Goal: Transaction & Acquisition: Purchase product/service

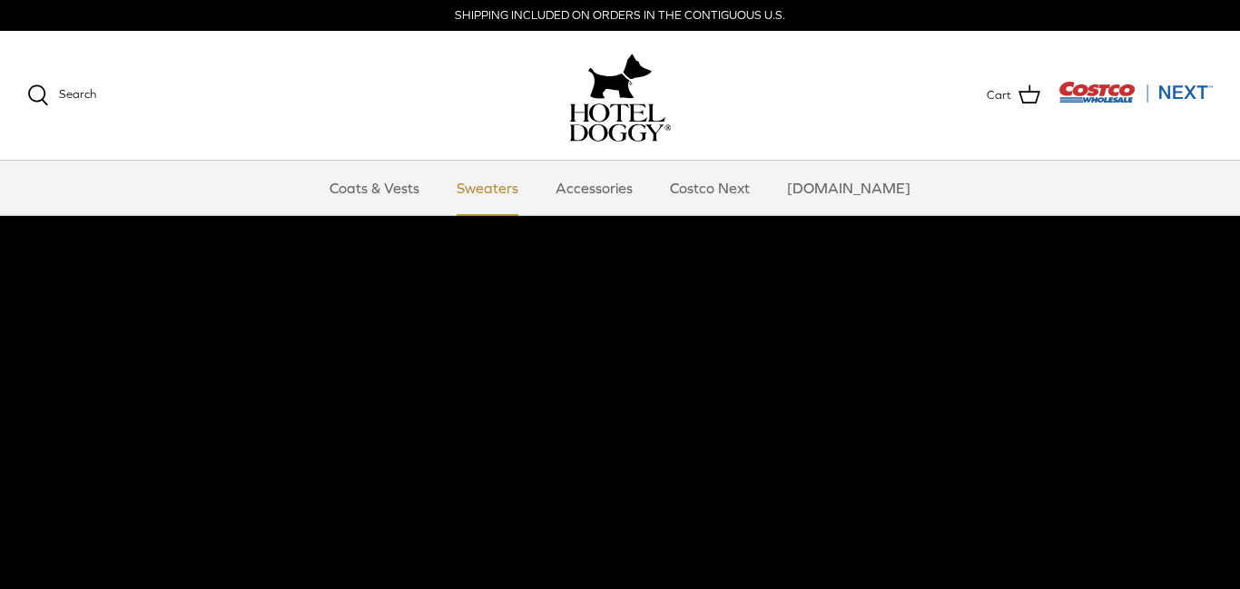
click at [509, 188] on link "Sweaters" at bounding box center [487, 188] width 94 height 54
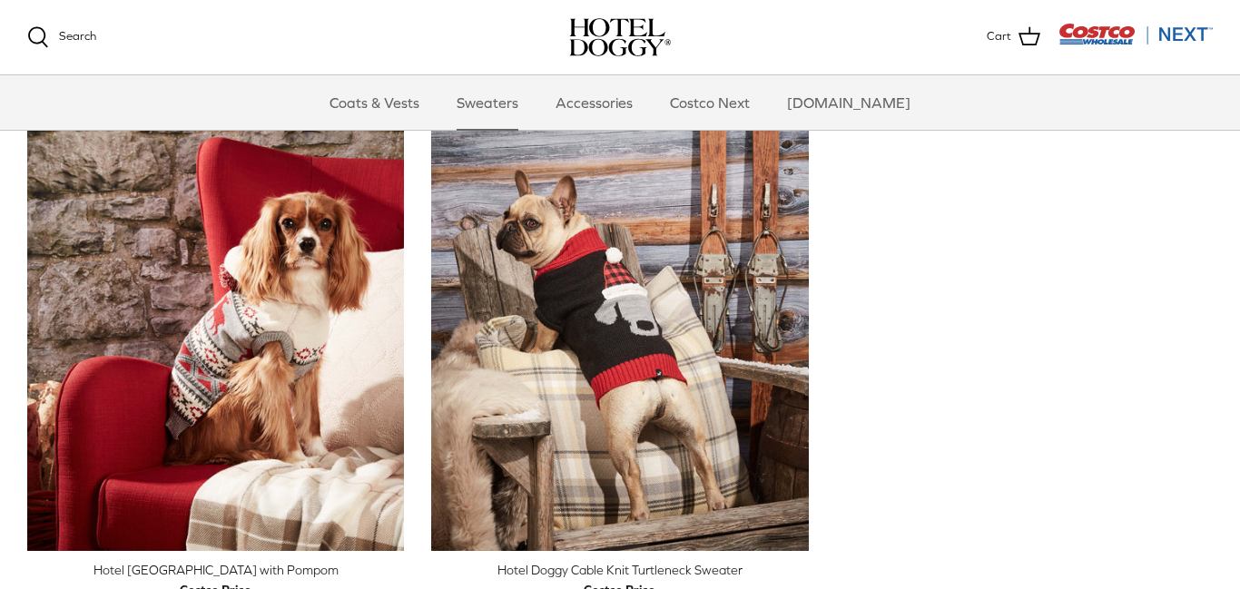
scroll to position [470, 0]
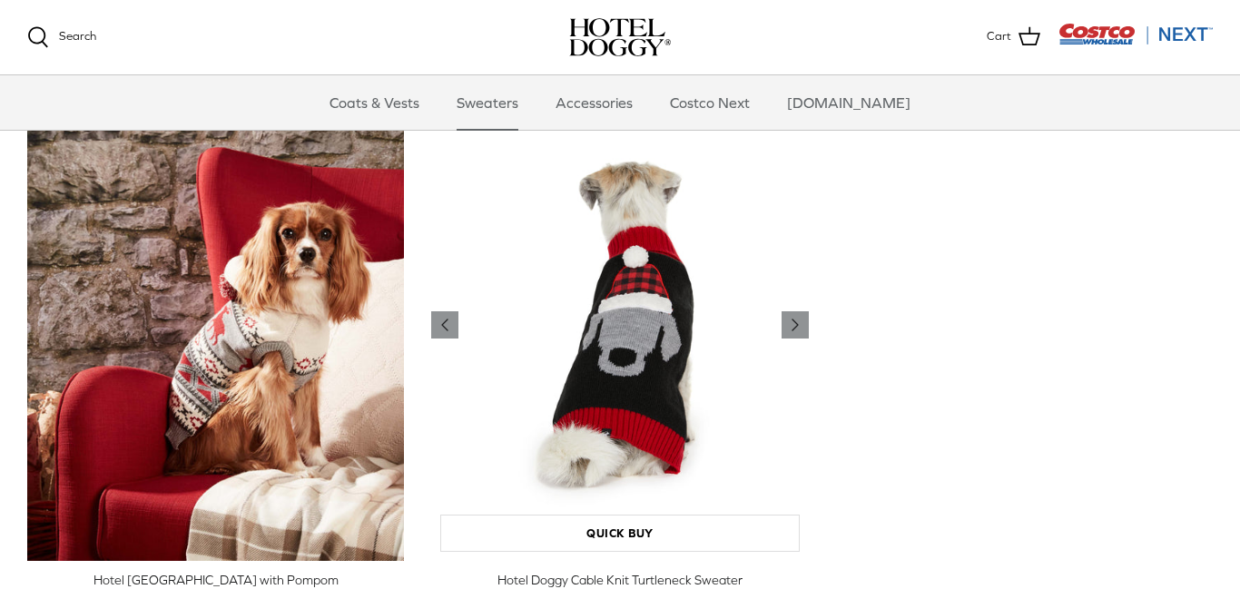
click at [654, 350] on img "Hotel Doggy Cable Knit Turtleneck Sweater" at bounding box center [619, 325] width 377 height 471
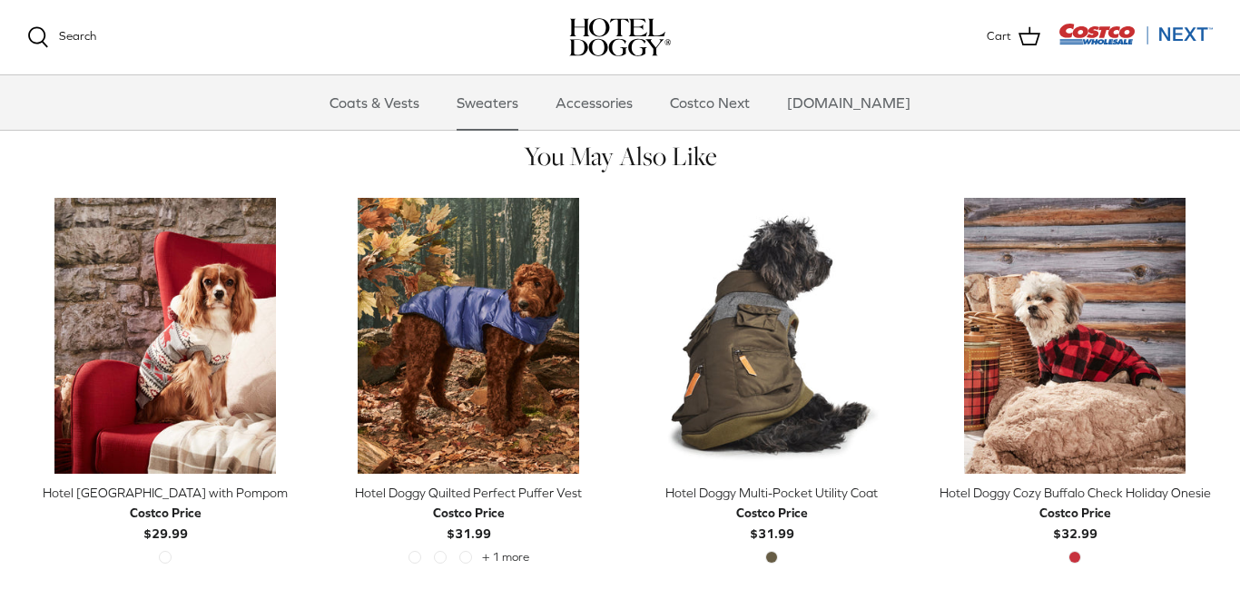
scroll to position [813, 0]
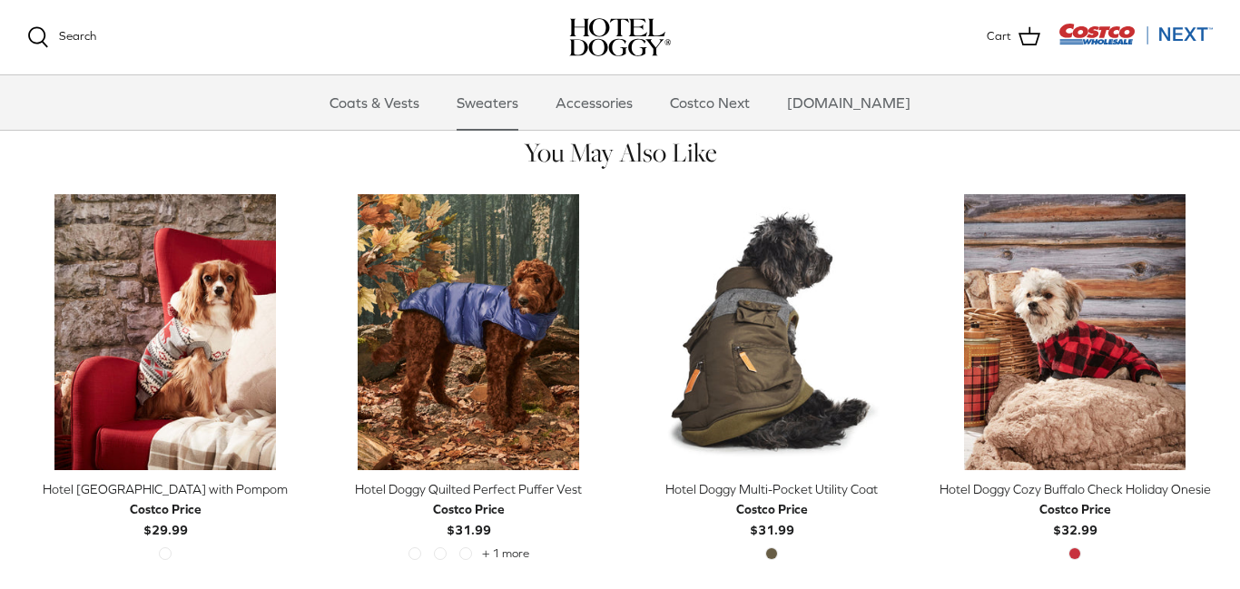
click at [469, 521] on span "Costco Price $31.99" at bounding box center [469, 519] width 72 height 41
